Goal: Navigation & Orientation: Understand site structure

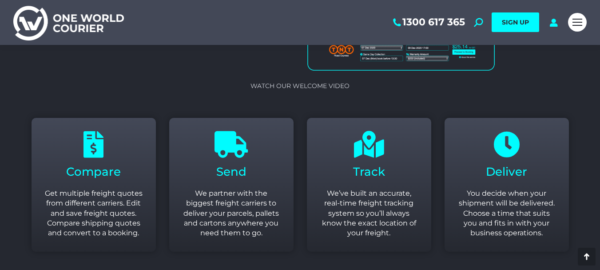
scroll to position [1111, 0]
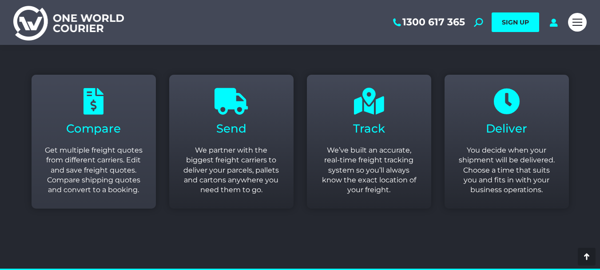
click at [94, 147] on p "Get multiple freight quotes from different carriers. Edit and save freight quot…" at bounding box center [94, 170] width 98 height 50
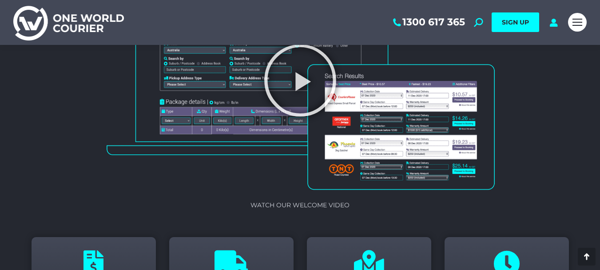
scroll to position [933, 0]
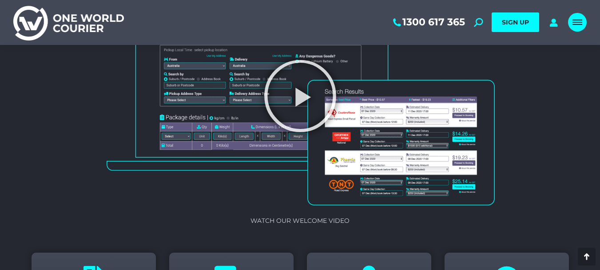
click at [575, 24] on span "Mobile menu icon" at bounding box center [578, 24] width 10 height 1
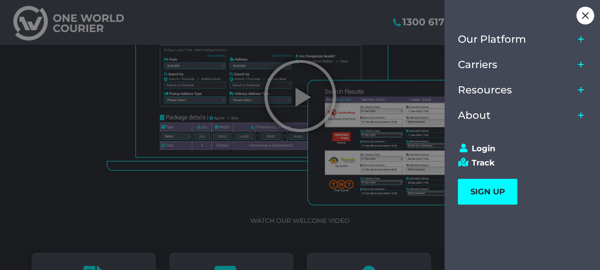
click at [580, 114] on icon "Main Menu" at bounding box center [580, 114] width 7 height 7
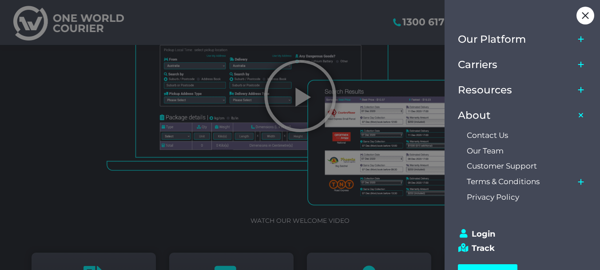
click at [581, 92] on icon "Main Menu" at bounding box center [580, 89] width 7 height 7
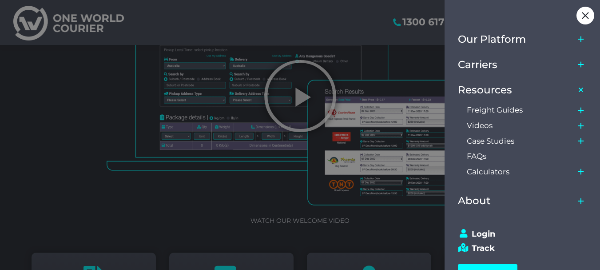
click at [578, 111] on icon "Main Menu" at bounding box center [580, 110] width 7 height 7
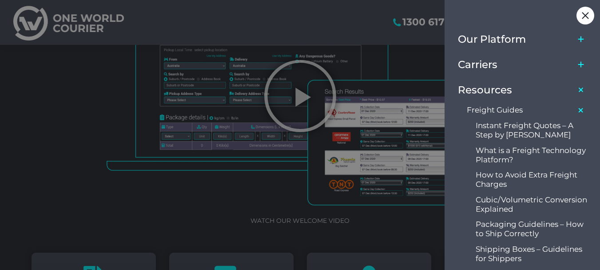
click at [580, 110] on icon "Main Menu" at bounding box center [581, 110] width 10 height 10
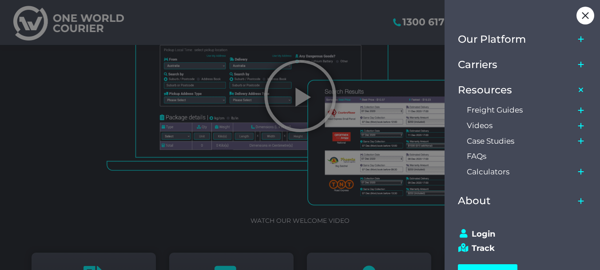
click at [580, 68] on icon "Main Menu" at bounding box center [580, 64] width 7 height 7
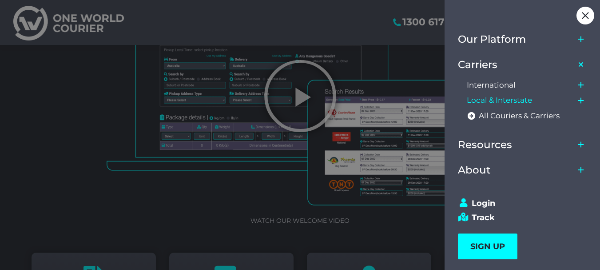
click at [524, 103] on span "Local & Interstate" at bounding box center [499, 100] width 65 height 9
click at [580, 102] on icon "Main Menu" at bounding box center [580, 100] width 7 height 7
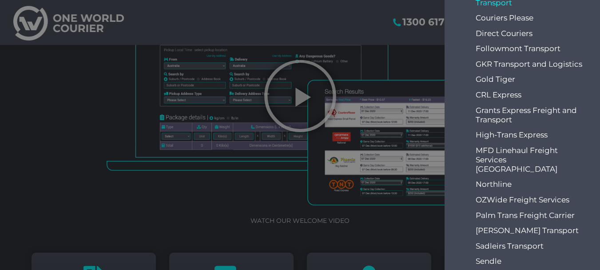
scroll to position [222, 0]
